Goal: Transaction & Acquisition: Purchase product/service

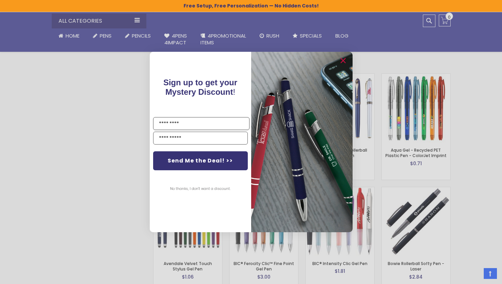
scroll to position [1050, 0]
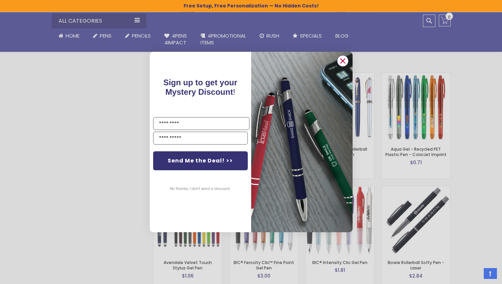
click at [340, 62] on circle "Close dialog" at bounding box center [343, 61] width 10 height 10
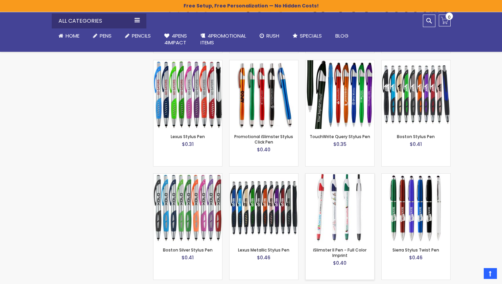
scroll to position [1552, 0]
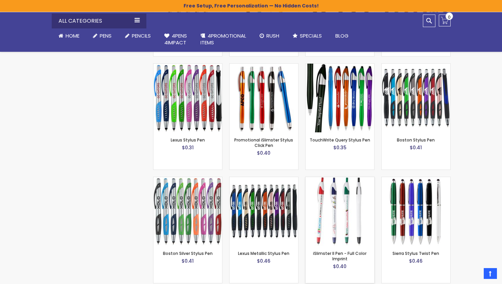
click at [345, 199] on img at bounding box center [340, 211] width 69 height 69
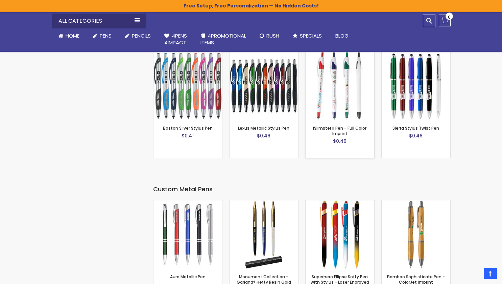
scroll to position [1675, 0]
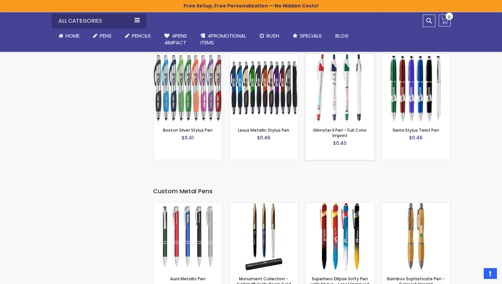
click at [338, 91] on img at bounding box center [340, 88] width 69 height 69
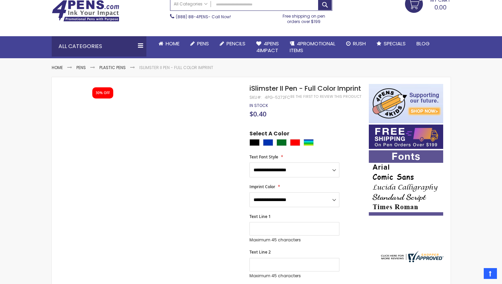
scroll to position [40, 0]
click at [306, 158] on div "**********" at bounding box center [306, 265] width 112 height 270
click at [282, 146] on div "Green" at bounding box center [282, 142] width 10 height 7
type input "****"
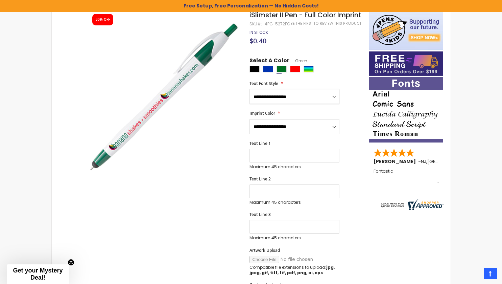
scroll to position [125, 0]
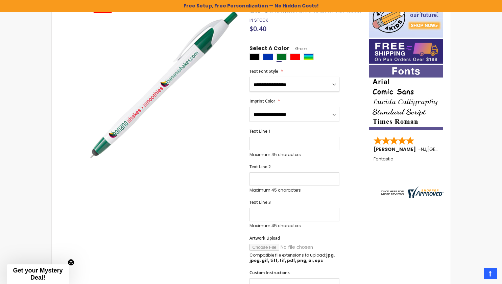
click at [322, 109] on div "**********" at bounding box center [306, 180] width 112 height 270
click at [333, 62] on div at bounding box center [308, 57] width 116 height 8
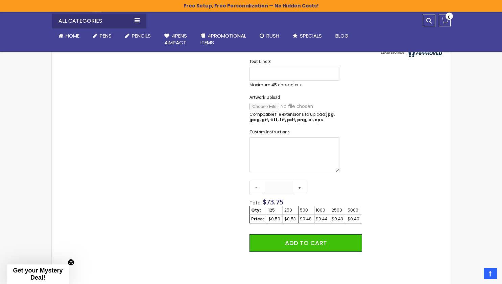
scroll to position [266, 0]
click at [301, 194] on link "+" at bounding box center [300, 187] width 14 height 14
drag, startPoint x: 288, startPoint y: 196, endPoint x: 273, endPoint y: 199, distance: 16.3
click at [273, 194] on input "***" at bounding box center [278, 187] width 30 height 14
type input "*"
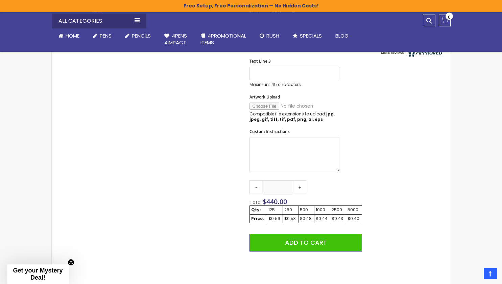
type input "****"
click at [343, 201] on div "Qty - **** + Total: $ 440.00 Qty: 125 250 500 1000 2500 5000 Price: $0.59 $0.53…" at bounding box center [306, 246] width 112 height 132
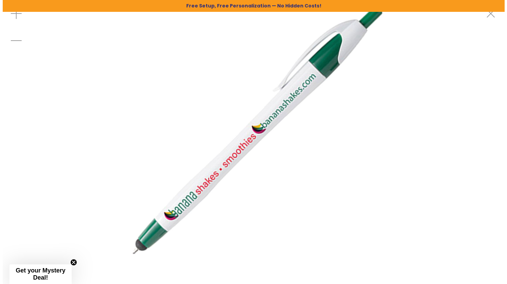
scroll to position [0, 0]
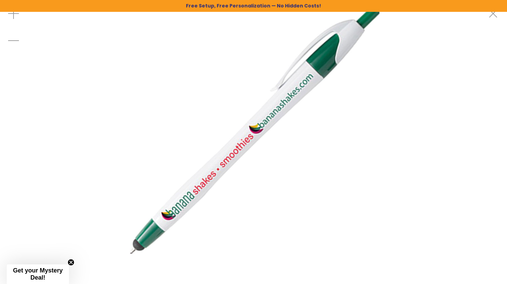
click at [136, 219] on img at bounding box center [254, 131] width 262 height 262
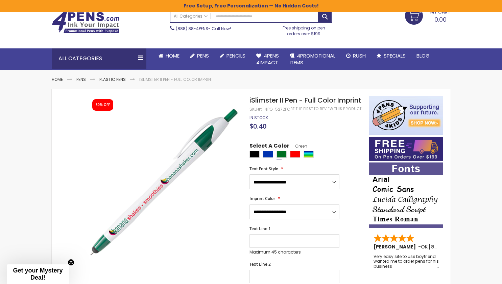
scroll to position [29, 0]
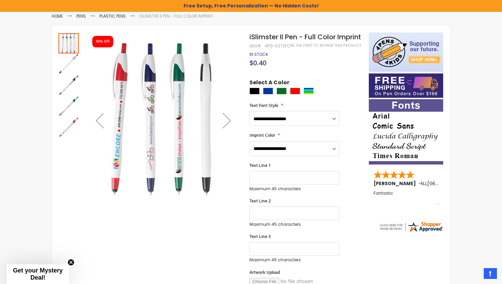
scroll to position [103, 0]
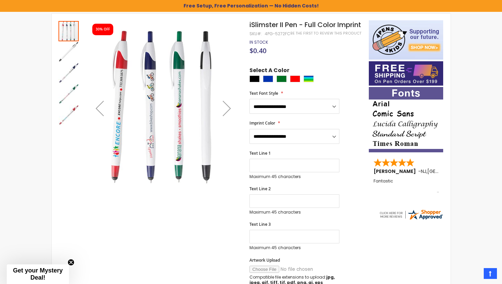
click at [68, 89] on img "iSlimster II Pen - Full Color Imprint" at bounding box center [69, 94] width 20 height 20
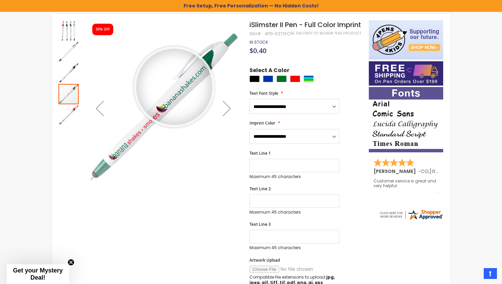
drag, startPoint x: 174, startPoint y: 87, endPoint x: 30, endPoint y: 175, distance: 169.0
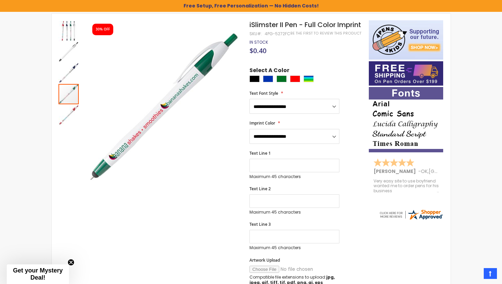
scroll to position [60, 0]
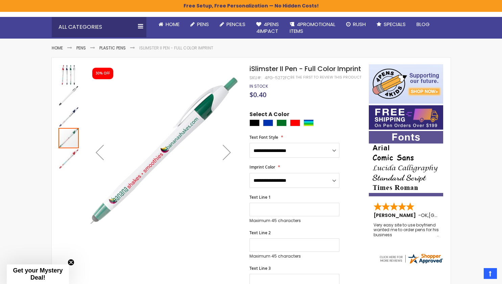
click at [67, 76] on img "iSlimster II Pen - Full Color Imprint" at bounding box center [69, 75] width 20 height 20
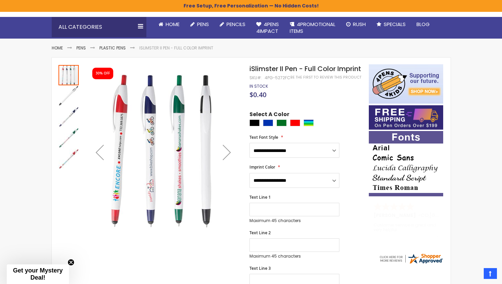
click at [69, 92] on img "iSlimster II Pen - Full Color Imprint" at bounding box center [69, 96] width 20 height 20
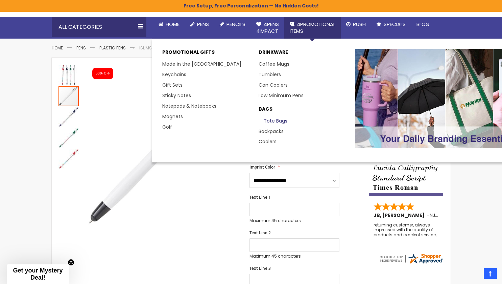
click at [277, 119] on link "Tote Bags" at bounding box center [273, 120] width 29 height 7
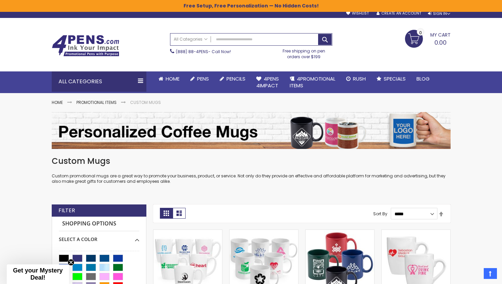
scroll to position [5, 0]
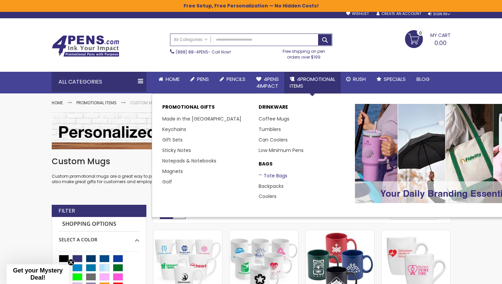
click at [273, 174] on link "Tote Bags" at bounding box center [273, 175] width 29 height 7
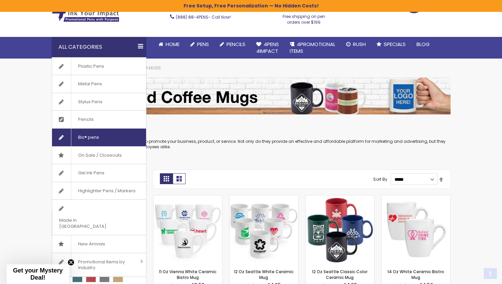
scroll to position [40, 0]
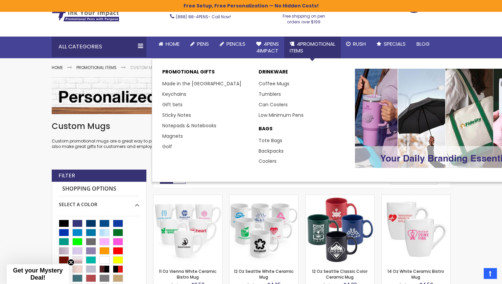
click at [270, 127] on p "BAGS" at bounding box center [304, 130] width 90 height 10
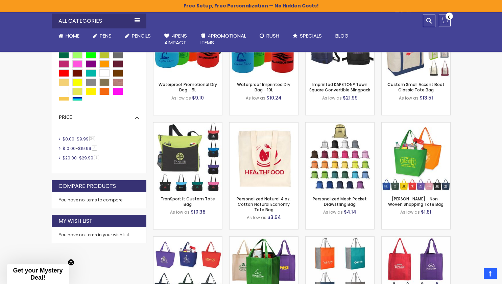
scroll to position [251, 0]
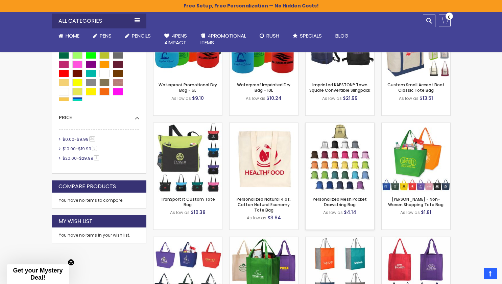
click at [348, 163] on img at bounding box center [340, 157] width 69 height 69
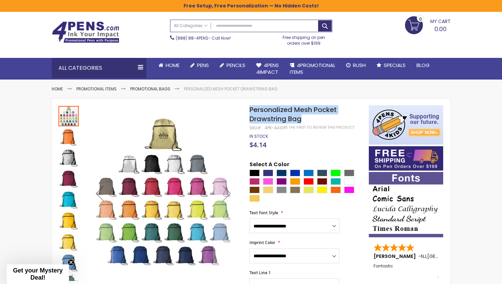
drag, startPoint x: 251, startPoint y: 108, endPoint x: 312, endPoint y: 122, distance: 62.9
click at [312, 122] on h1 "Personalized Mesh Pocket Drawstring Bag" at bounding box center [306, 114] width 112 height 18
copy span "Personalized Mesh Pocket Drawstring Bag"
